Goal: Information Seeking & Learning: Learn about a topic

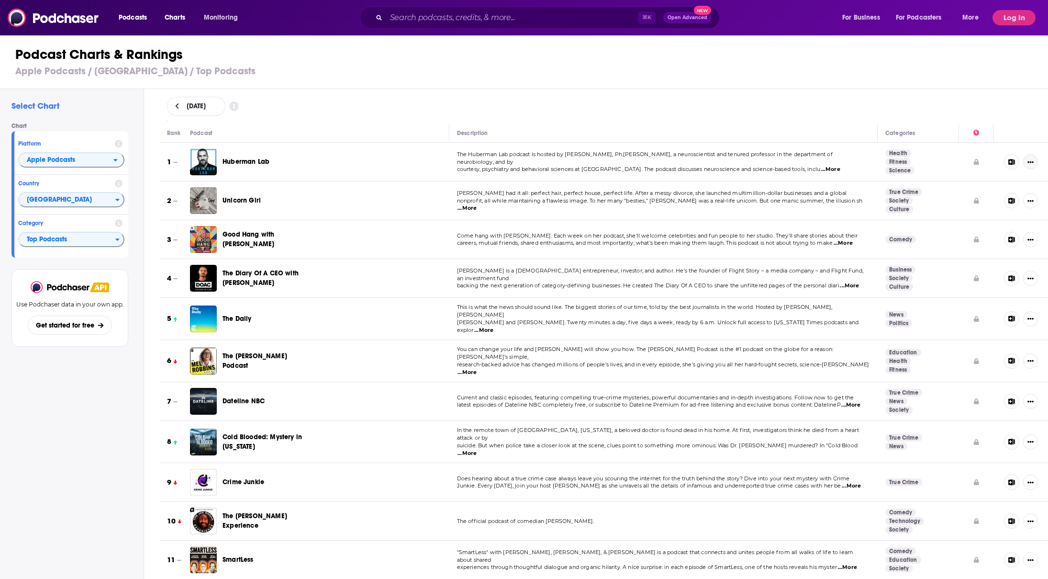
click at [1028, 163] on icon "Show More Button" at bounding box center [1031, 162] width 6 height 6
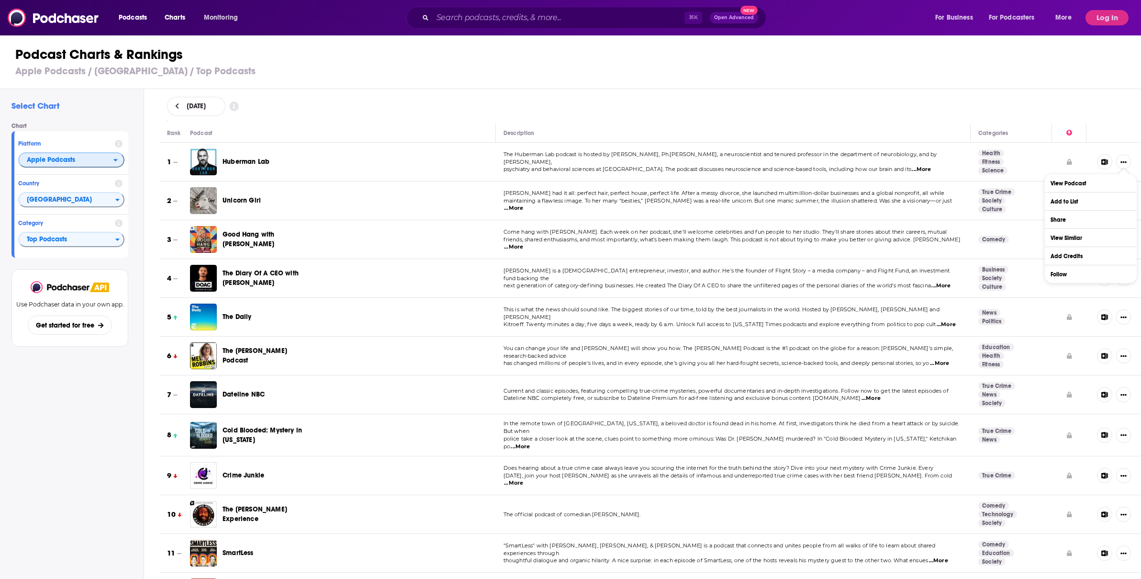
click at [115, 163] on icon "open menu" at bounding box center [115, 160] width 4 height 7
click at [82, 118] on div "Select Chart Chart Platform Apple Podcasts Apple Podcasts Spotify Country [GEOG…" at bounding box center [72, 361] width 144 height 545
click at [151, 19] on icon "open menu" at bounding box center [153, 15] width 4 height 7
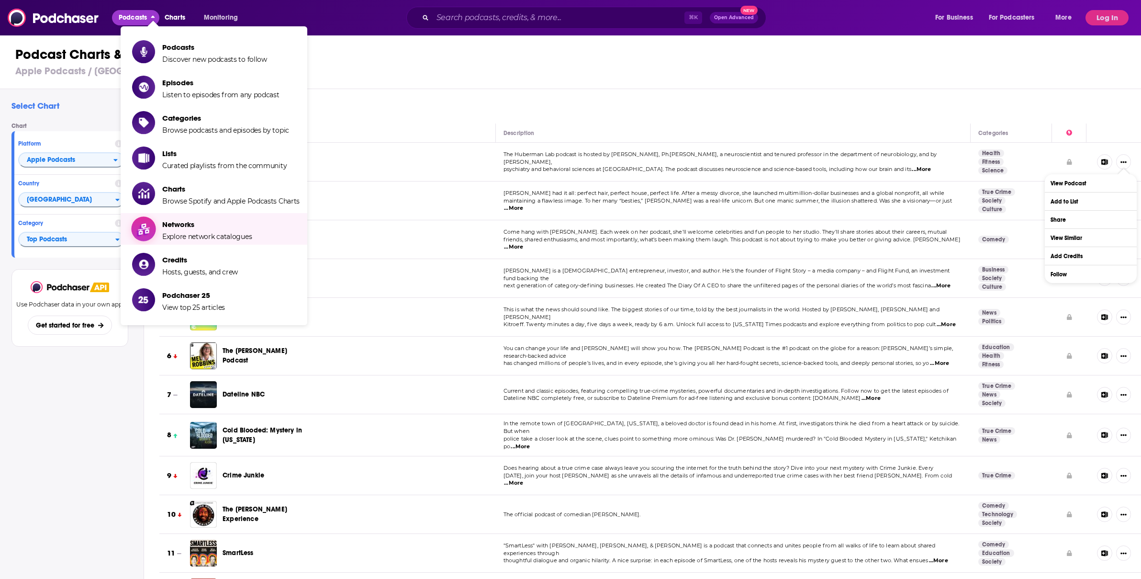
click at [196, 221] on span "Networks" at bounding box center [207, 224] width 90 height 9
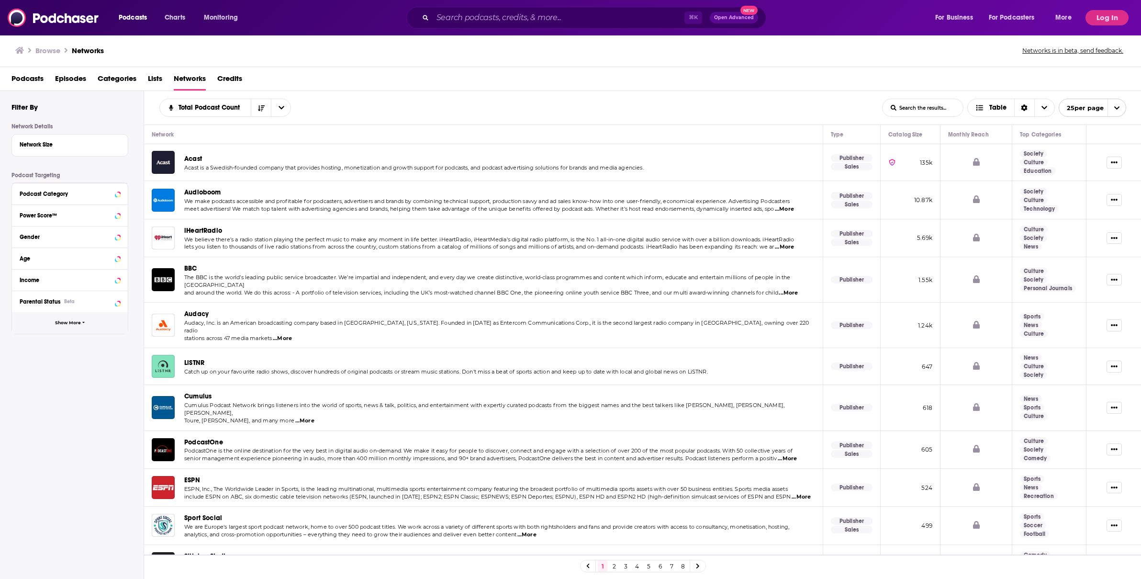
click at [81, 319] on button "Show More" at bounding box center [70, 323] width 116 height 22
click at [62, 343] on div "Country Beta" at bounding box center [58, 344] width 76 height 7
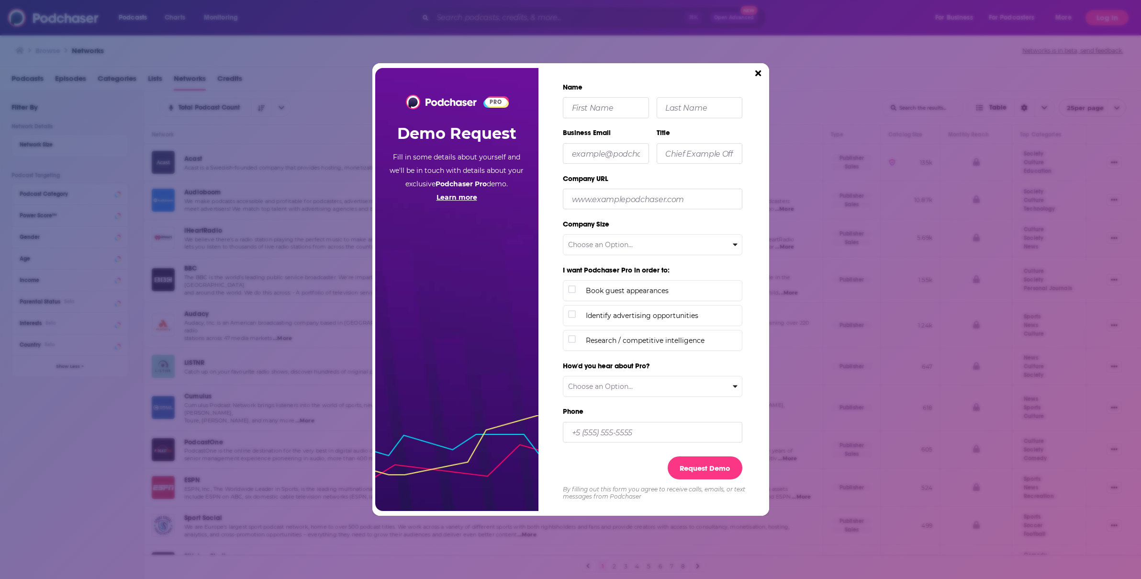
click at [942, 56] on div "PRO Demo Request Fill in some details about yourself and we'll be in touch with…" at bounding box center [570, 289] width 1141 height 579
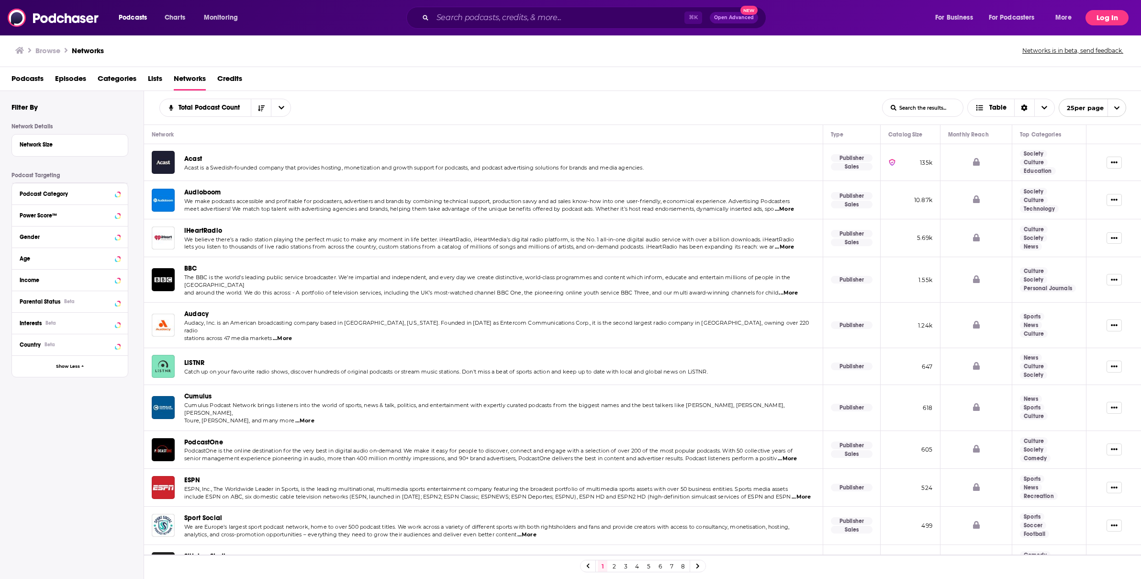
click at [1048, 21] on button "Log In" at bounding box center [1107, 17] width 43 height 15
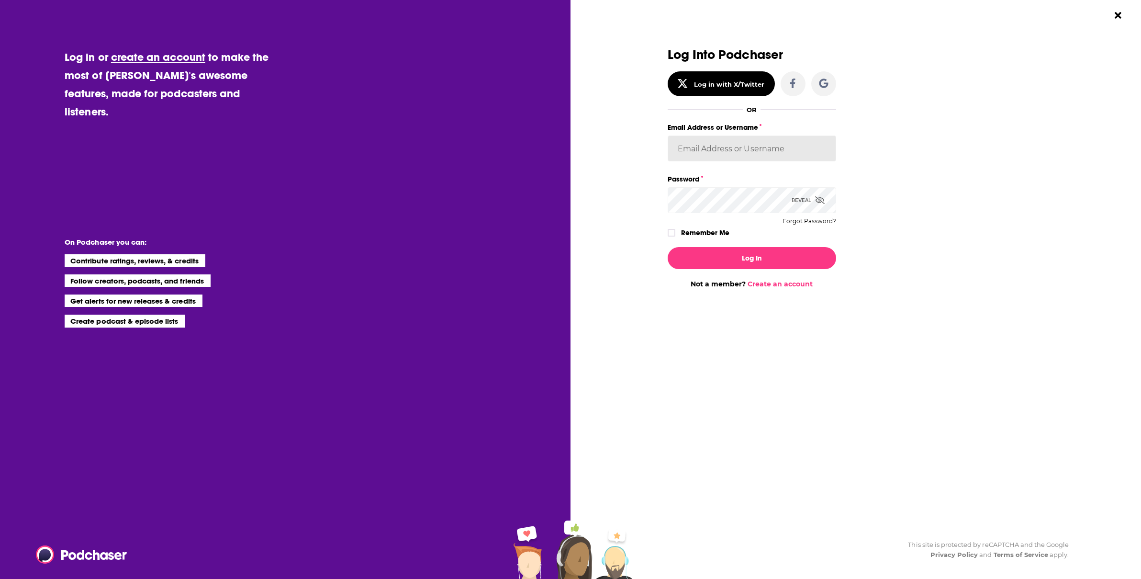
click at [766, 145] on input "Email Address or Username" at bounding box center [752, 148] width 168 height 26
type input "[EMAIL_ADDRESS][DOMAIN_NAME]"
click at [668, 247] on button "Log In" at bounding box center [752, 258] width 168 height 22
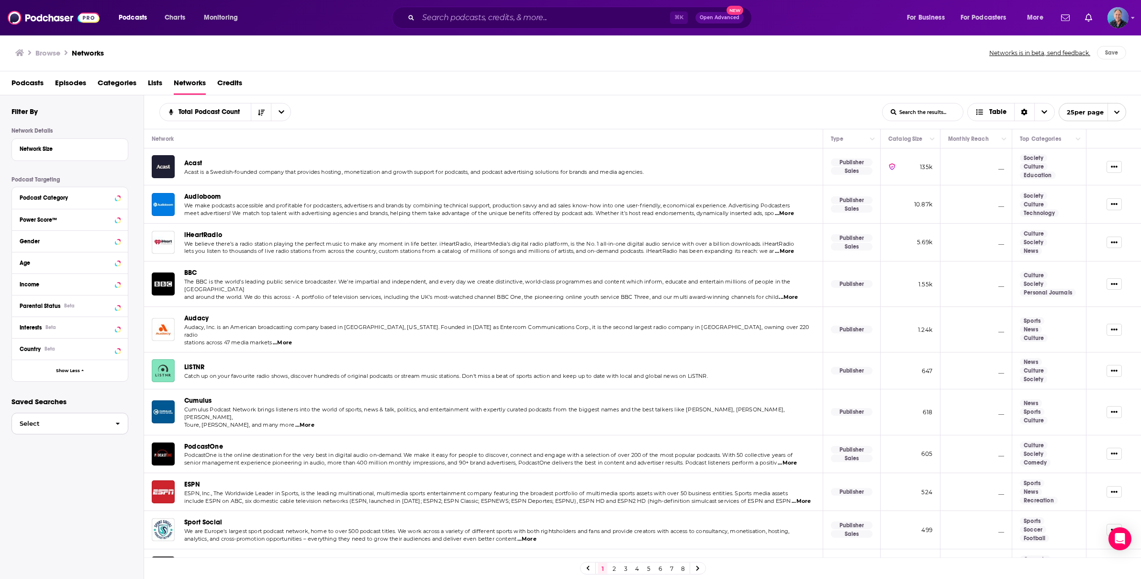
click at [91, 428] on button "Select" at bounding box center [69, 424] width 117 height 22
click at [62, 350] on div "Country Beta" at bounding box center [58, 349] width 76 height 7
click at [26, 389] on icon at bounding box center [24, 390] width 6 height 6
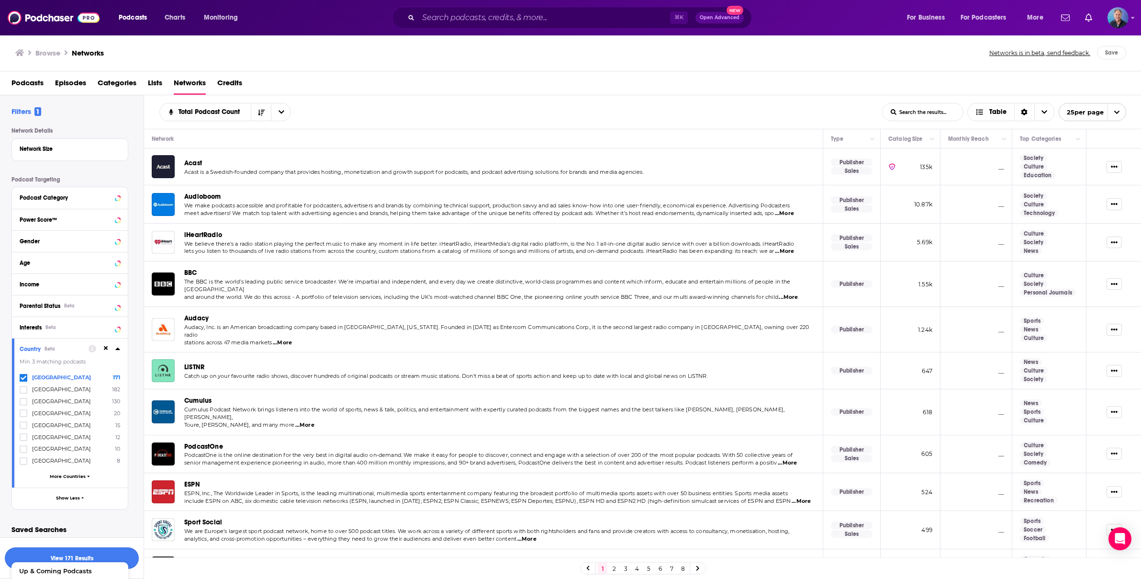
click at [84, 552] on button "View 171 Results" at bounding box center [72, 558] width 134 height 22
